Goal: Task Accomplishment & Management: Use online tool/utility

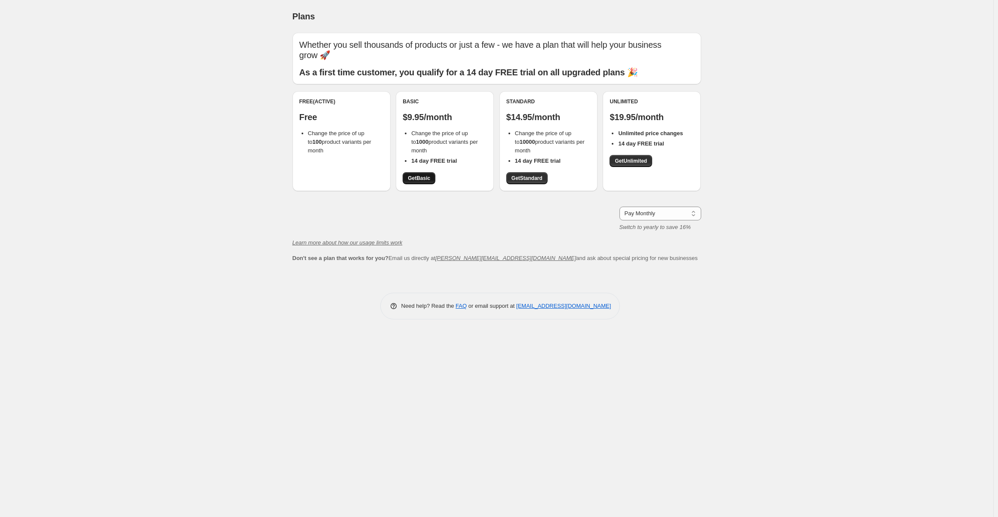
click at [420, 176] on span "Get Basic" at bounding box center [419, 178] width 22 height 7
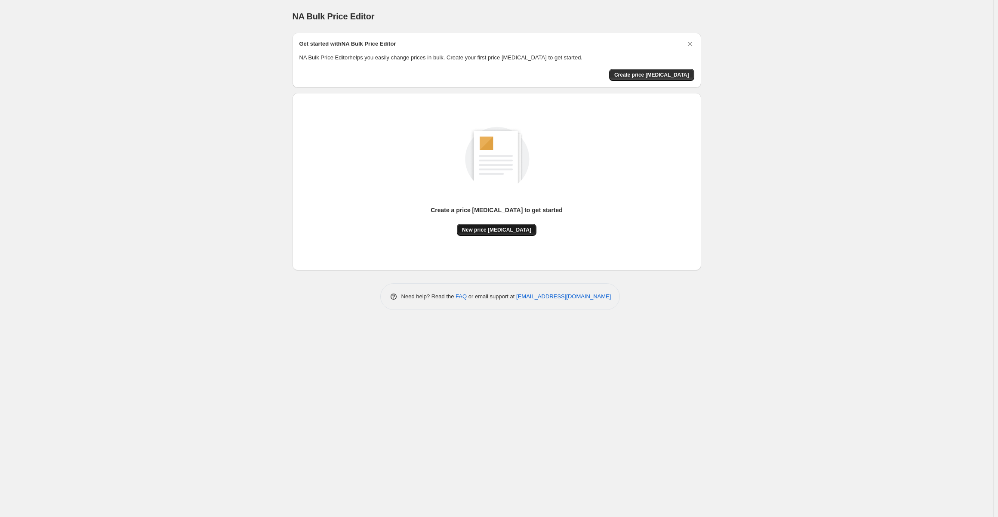
click at [488, 228] on span "New price [MEDICAL_DATA]" at bounding box center [496, 229] width 69 height 7
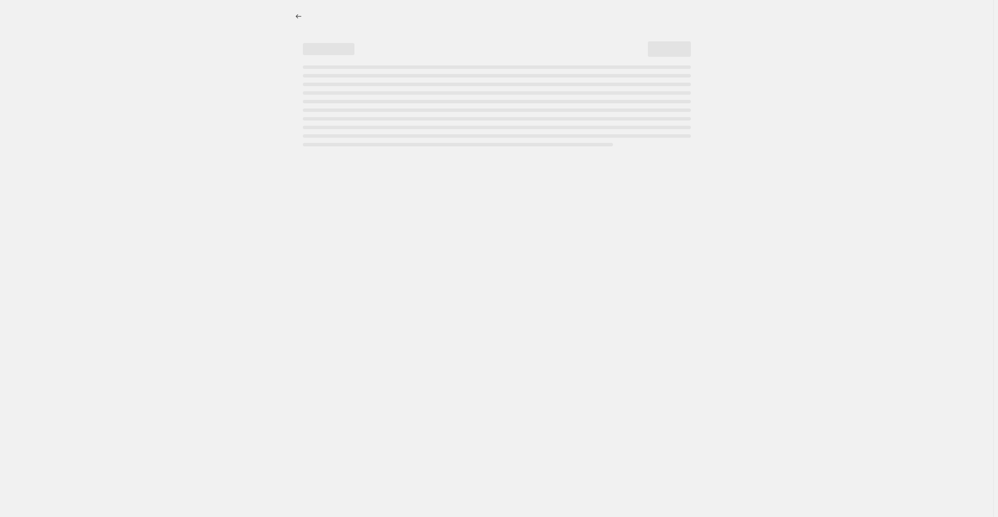
select select "percentage"
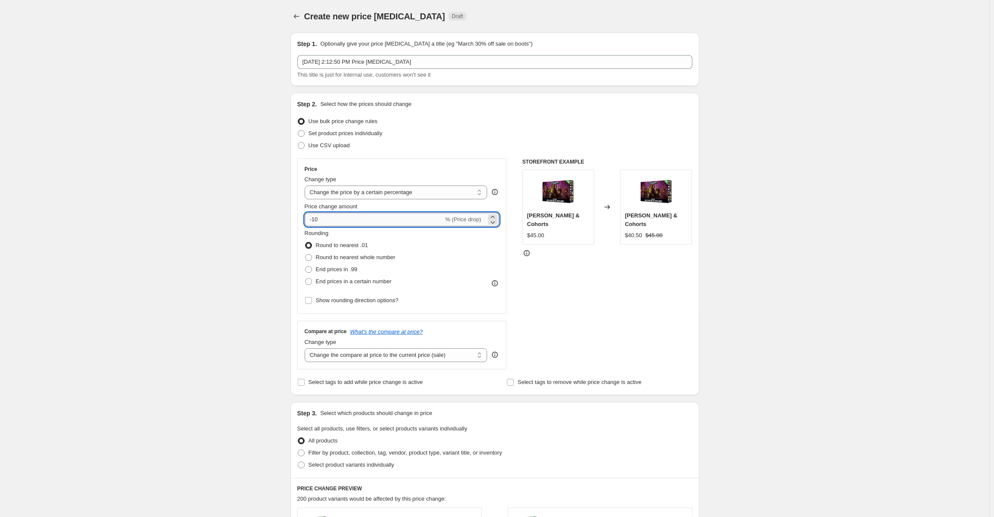
click at [345, 222] on input "-10" at bounding box center [374, 220] width 139 height 14
type input "-1"
type input "-80"
click at [170, 246] on div "Create new price [MEDICAL_DATA]. This page is ready Create new price [MEDICAL_D…" at bounding box center [494, 430] width 989 height 860
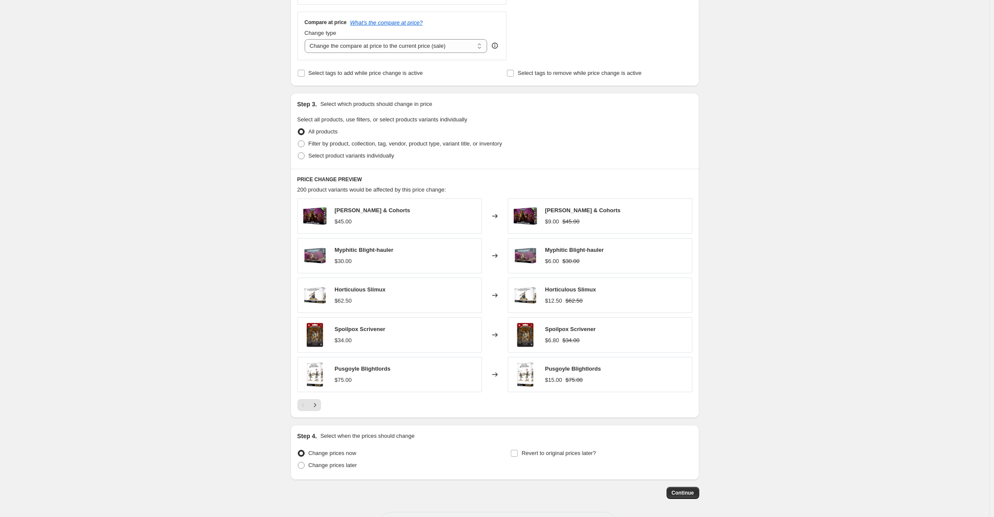
scroll to position [341, 0]
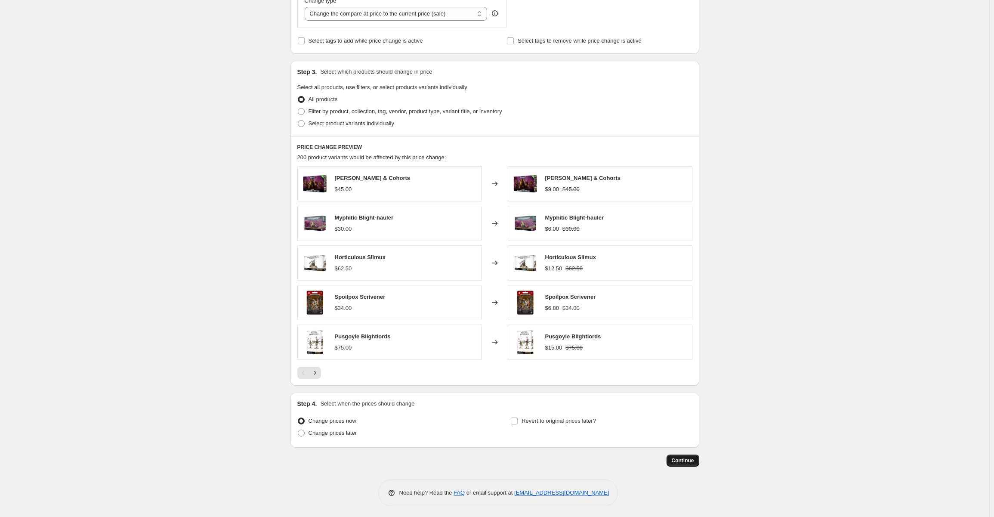
click at [677, 460] on span "Continue" at bounding box center [683, 460] width 22 height 7
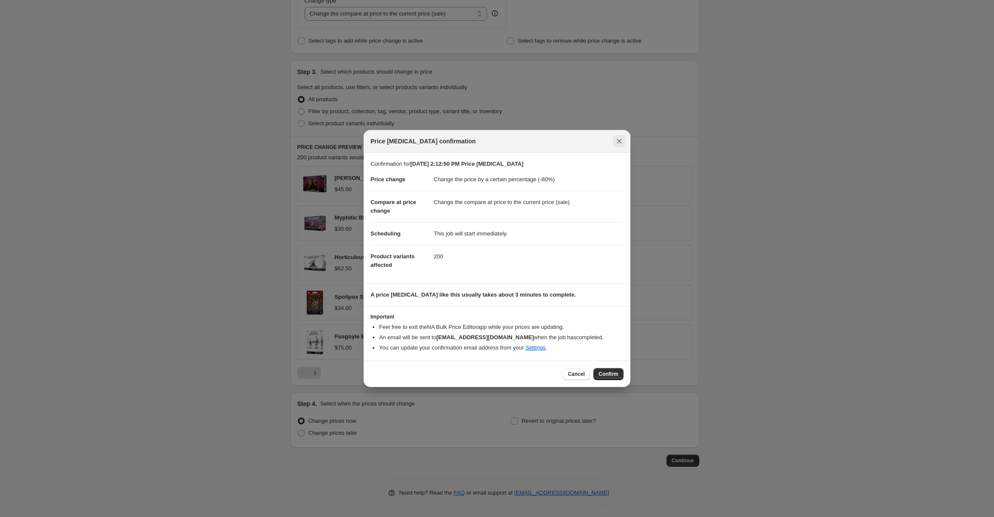
click at [618, 142] on icon "Close" at bounding box center [619, 141] width 9 height 9
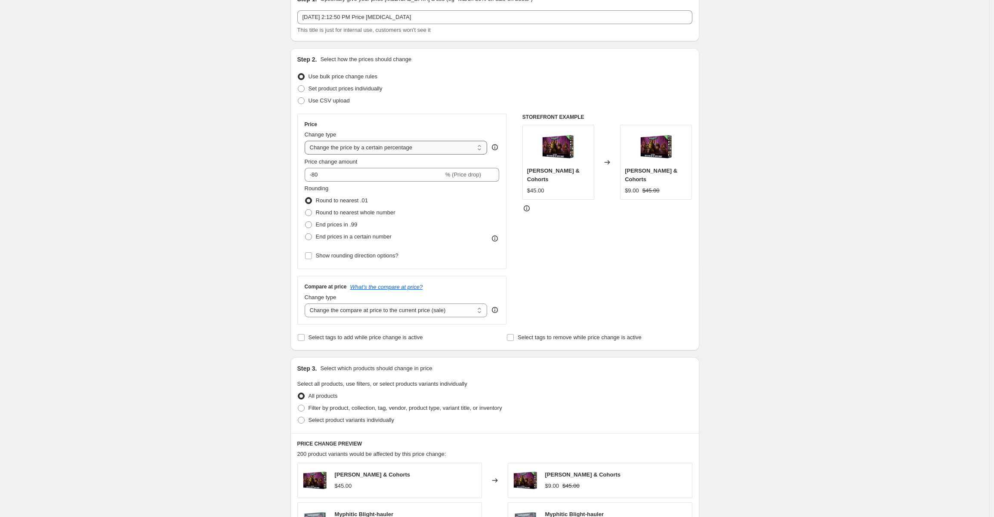
scroll to position [0, 0]
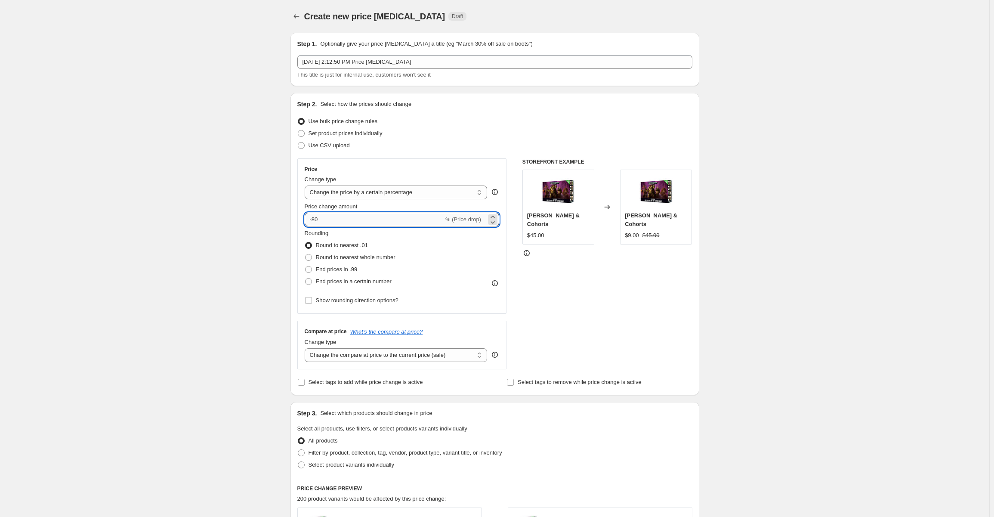
click at [333, 215] on input "-80" at bounding box center [374, 220] width 139 height 14
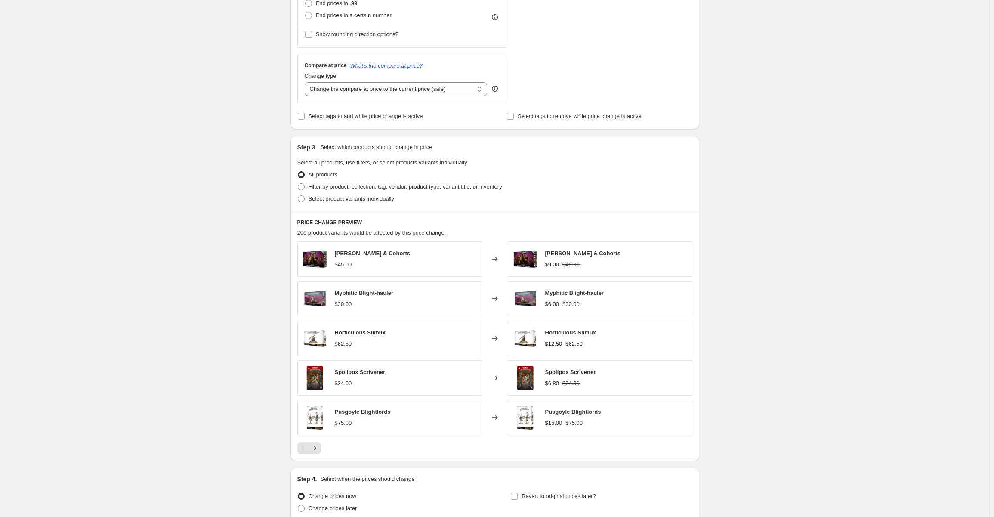
scroll to position [341, 0]
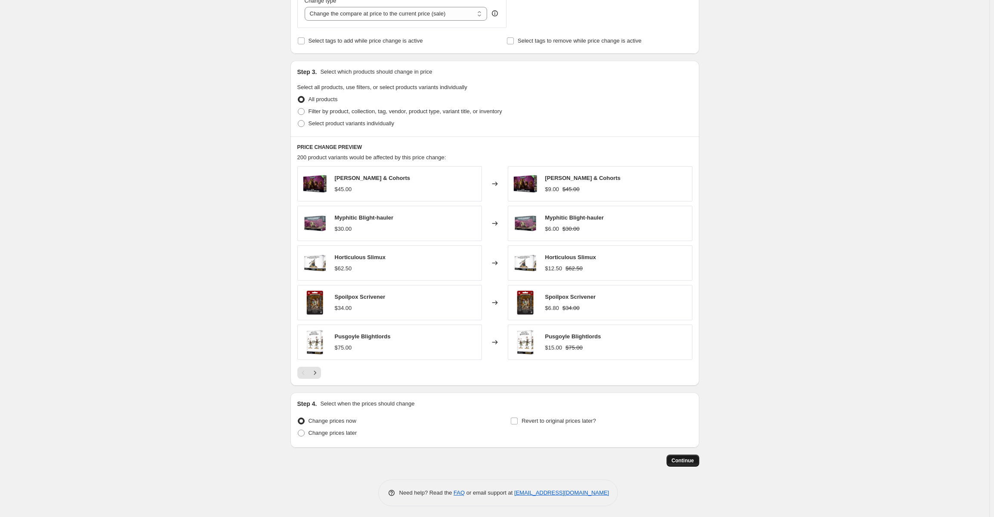
click at [688, 462] on button "Continue" at bounding box center [683, 460] width 33 height 12
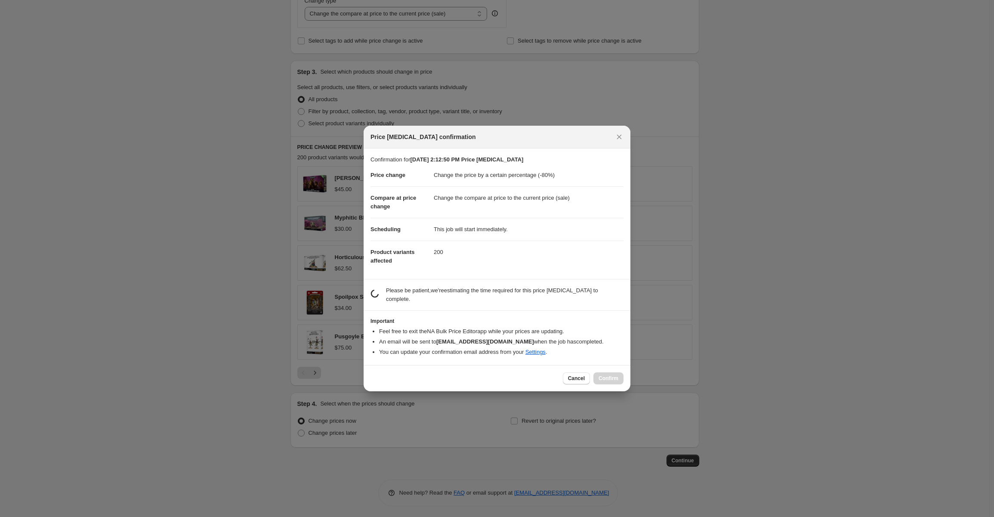
scroll to position [0, 0]
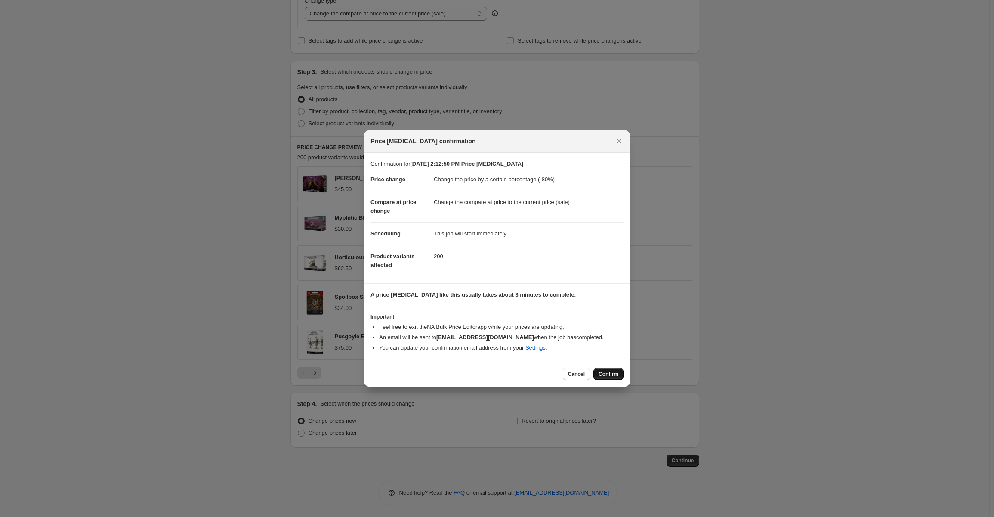
click at [612, 372] on span "Confirm" at bounding box center [609, 373] width 20 height 7
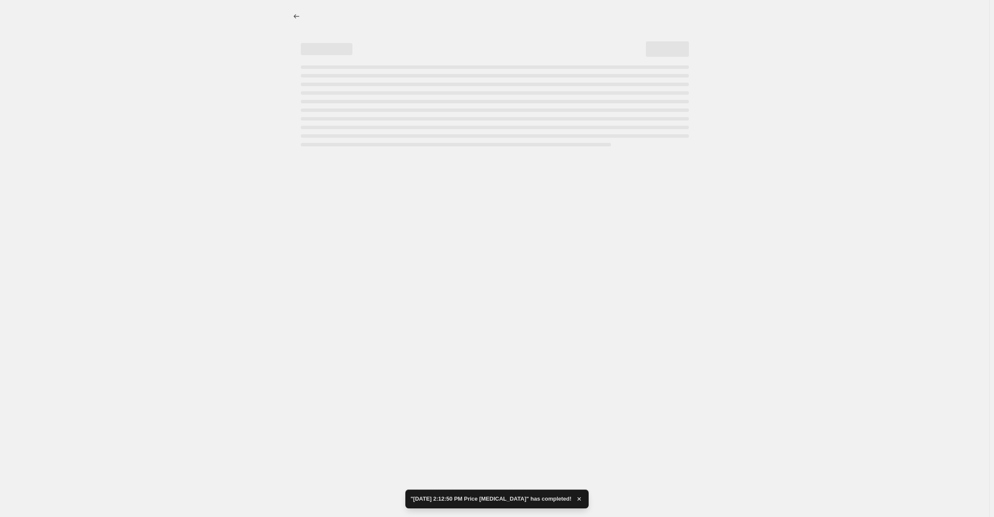
select select "percentage"
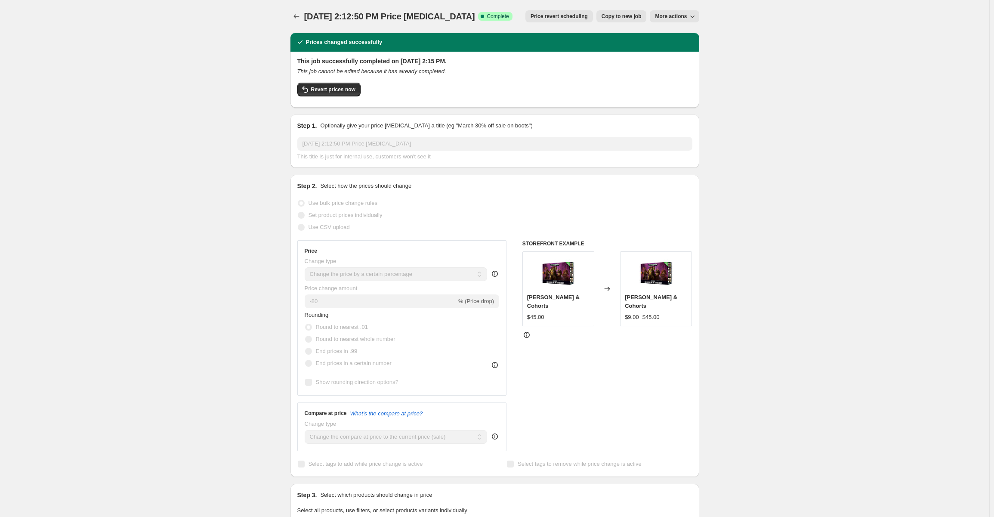
drag, startPoint x: 146, startPoint y: 321, endPoint x: 355, endPoint y: 59, distance: 335.6
click at [150, 321] on div "[DATE] 2:12:50 PM Price [MEDICAL_DATA]. This page is ready [DATE] 2:12:50 PM Pr…" at bounding box center [494, 461] width 989 height 923
click at [303, 15] on button "Price change jobs" at bounding box center [296, 16] width 12 height 12
